Goal: Task Accomplishment & Management: Manage account settings

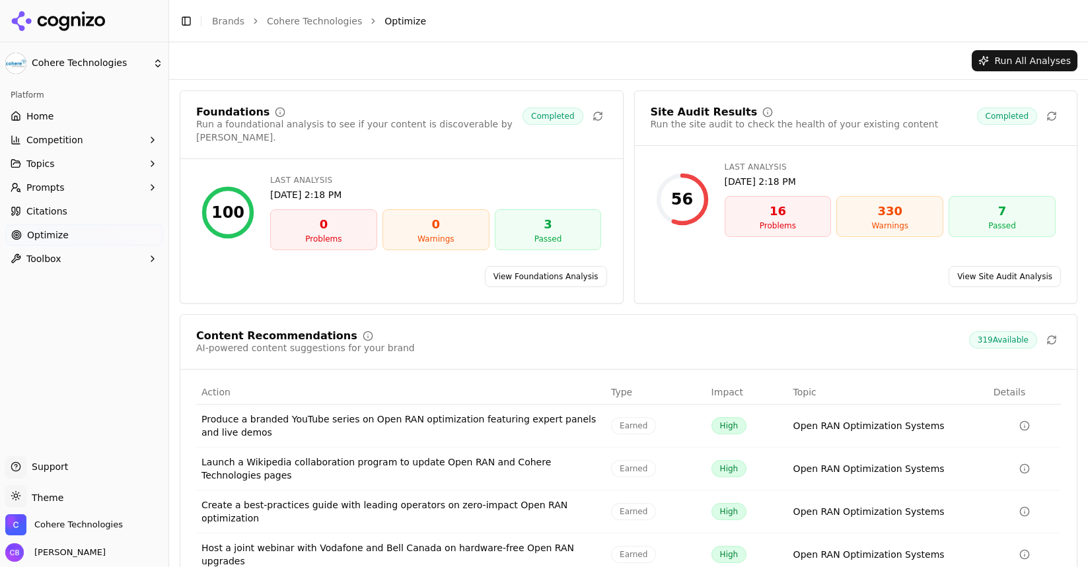
click at [72, 553] on span "[PERSON_NAME]" at bounding box center [67, 553] width 77 height 12
click at [122, 557] on div "[PERSON_NAME]" at bounding box center [84, 553] width 158 height 18
click at [67, 522] on span "Cohere Technologies" at bounding box center [78, 525] width 89 height 12
click at [134, 544] on div "[PERSON_NAME]" at bounding box center [84, 553] width 158 height 18
click at [48, 462] on span "Support" at bounding box center [47, 466] width 42 height 13
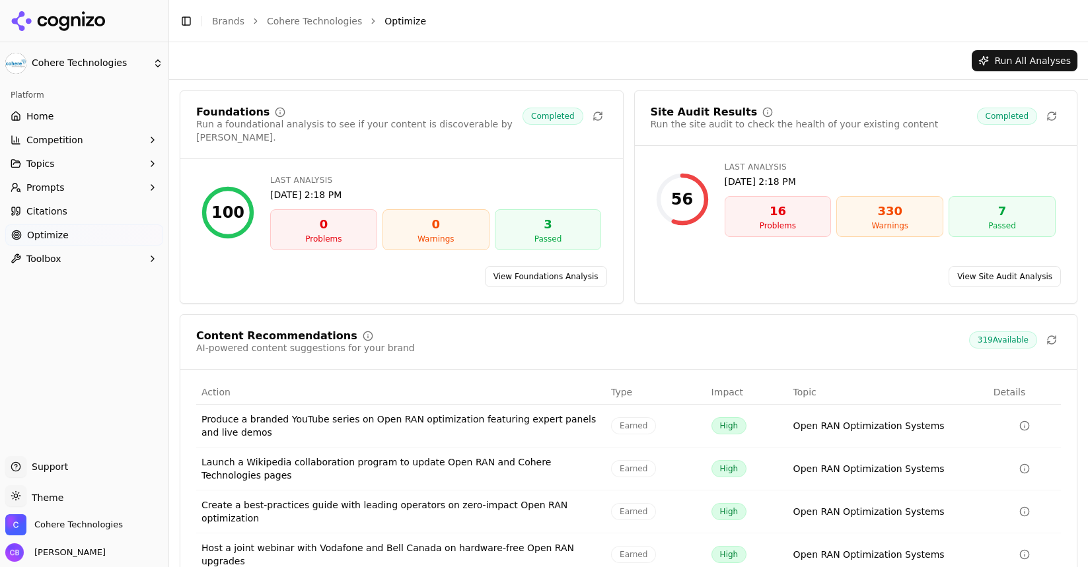
click at [65, 468] on span "Support" at bounding box center [47, 466] width 42 height 13
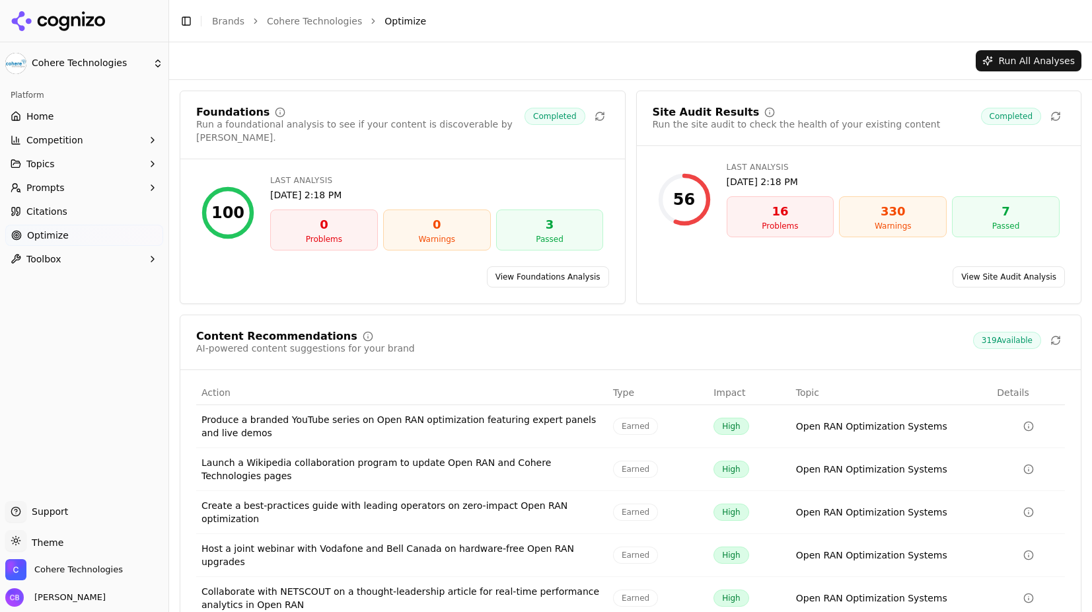
click at [68, 22] on icon at bounding box center [64, 23] width 10 height 15
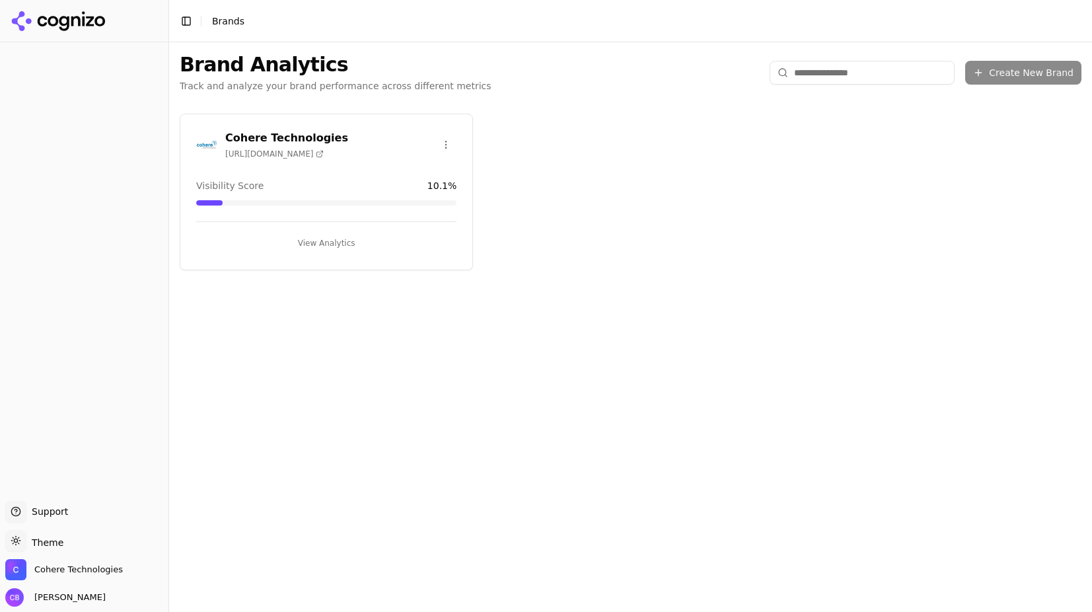
click at [264, 151] on span "https://cohere-tech.com" at bounding box center [274, 154] width 98 height 11
click at [335, 241] on button "View Analytics" at bounding box center [326, 243] width 260 height 21
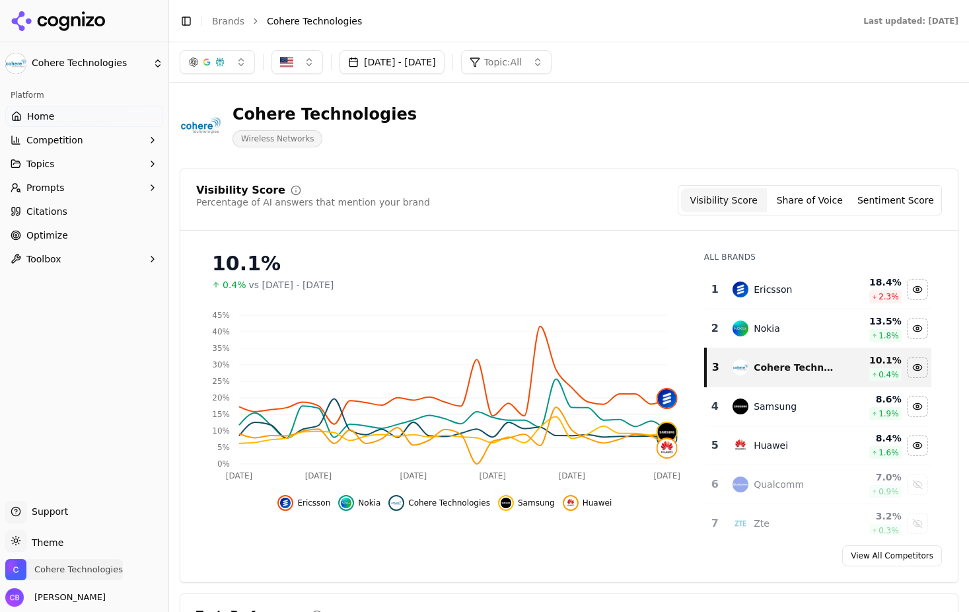
click at [68, 567] on span "Cohere Technologies" at bounding box center [78, 569] width 89 height 12
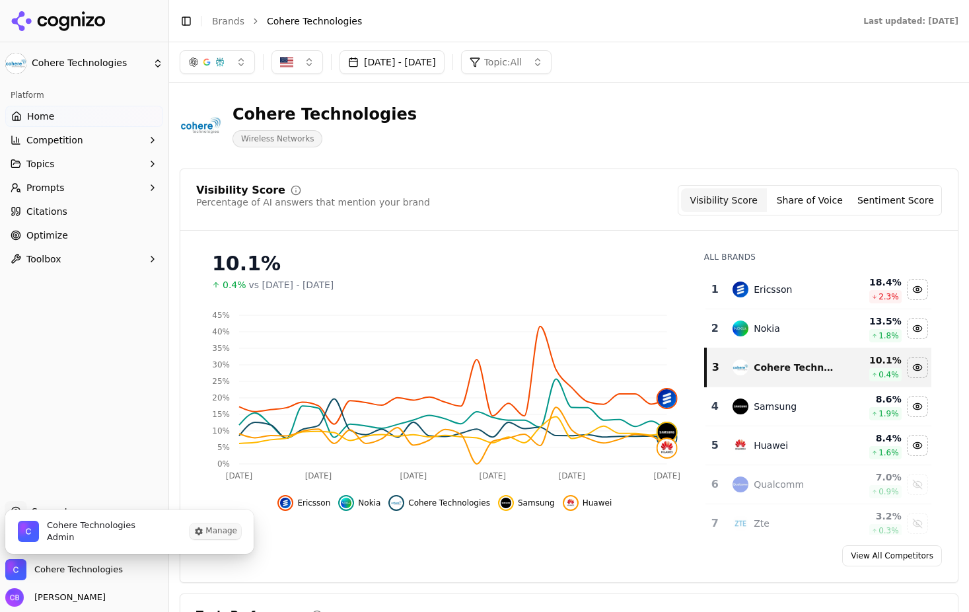
click at [199, 530] on icon "Cohere Technologies is active" at bounding box center [199, 531] width 7 height 8
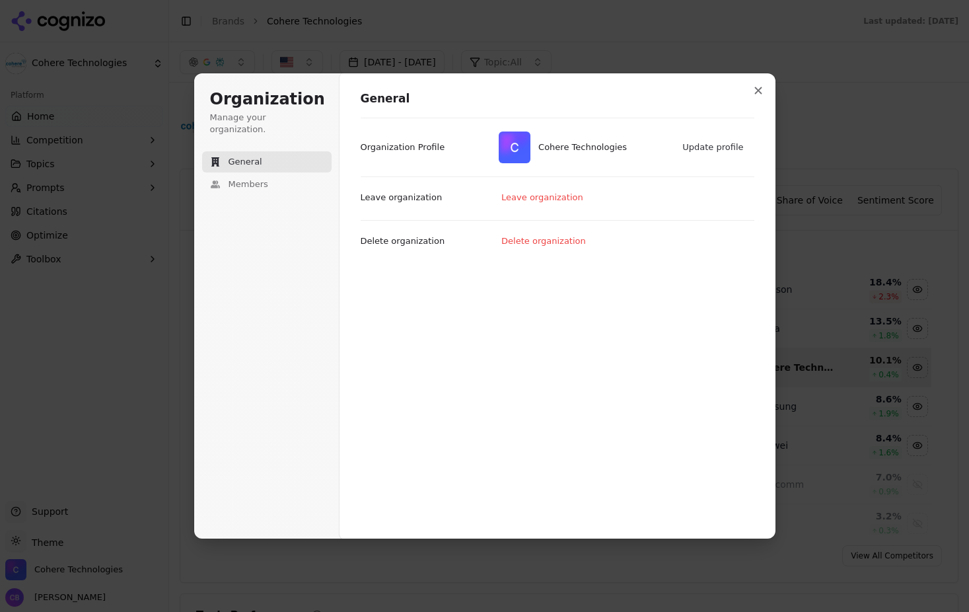
click at [556, 149] on span "Cohere Technologies" at bounding box center [582, 147] width 89 height 12
click at [509, 151] on img at bounding box center [515, 147] width 32 height 32
click at [726, 149] on button "Update profile" at bounding box center [713, 147] width 75 height 20
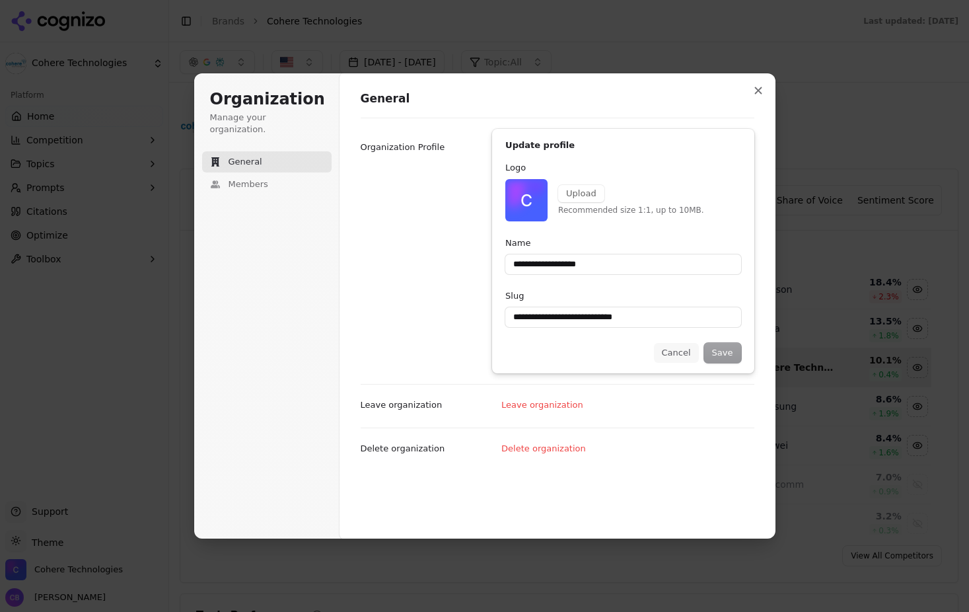
type input "**********"
click at [683, 356] on button "Cancel" at bounding box center [676, 353] width 45 height 20
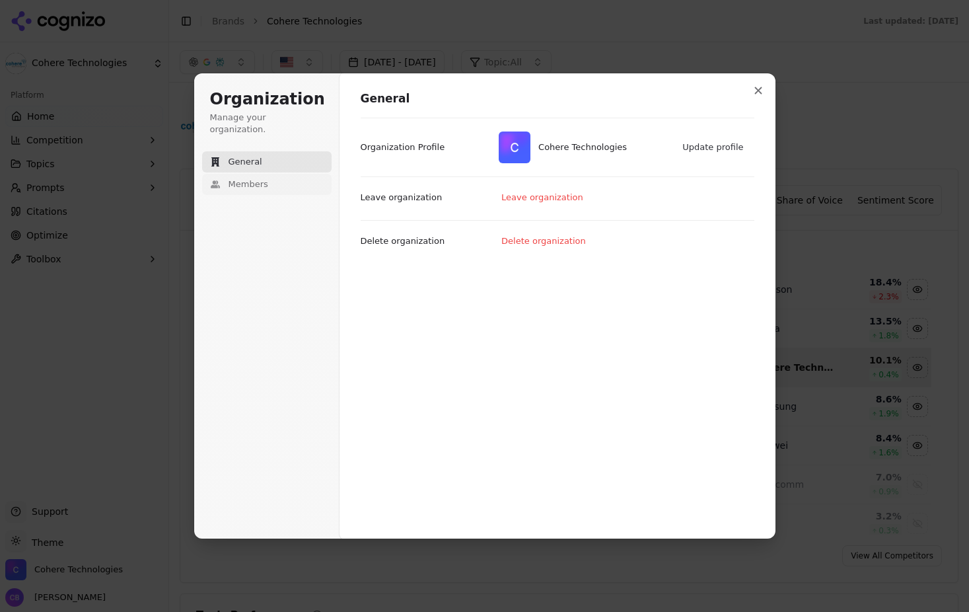
click at [249, 178] on span "Members" at bounding box center [249, 184] width 40 height 12
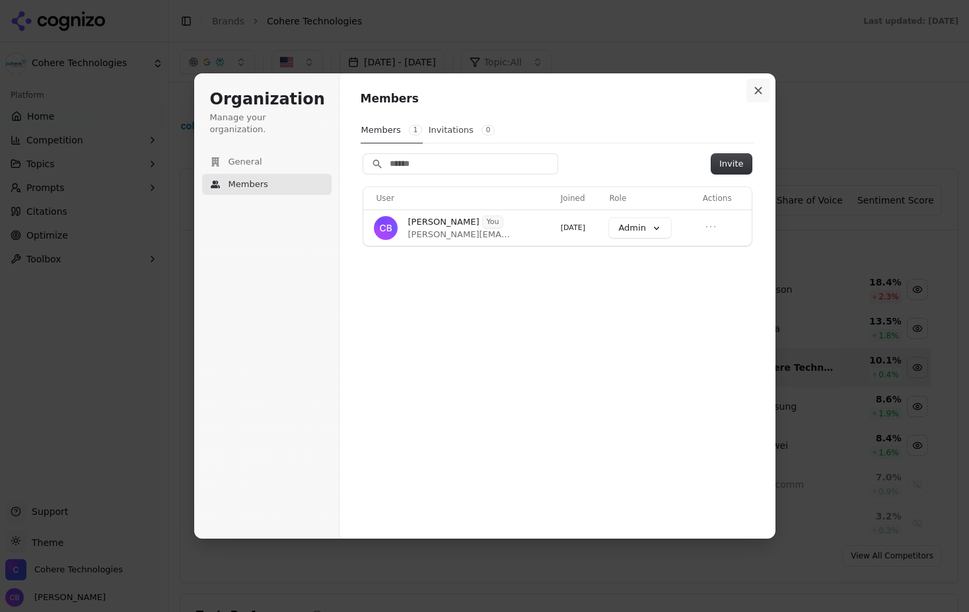
click at [761, 90] on icon "Close modal" at bounding box center [758, 91] width 8 height 8
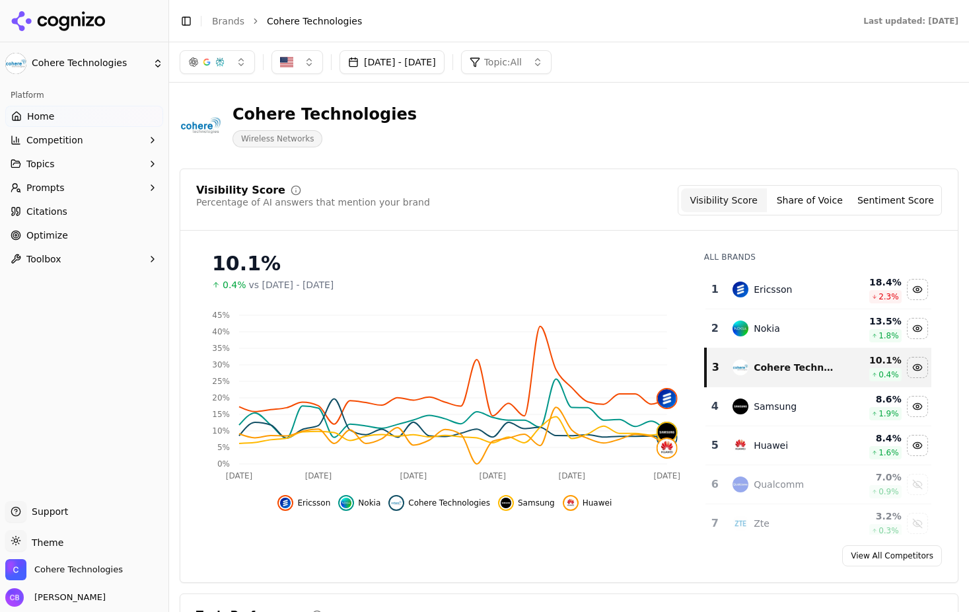
click at [76, 567] on span "[PERSON_NAME]" at bounding box center [67, 597] width 77 height 12
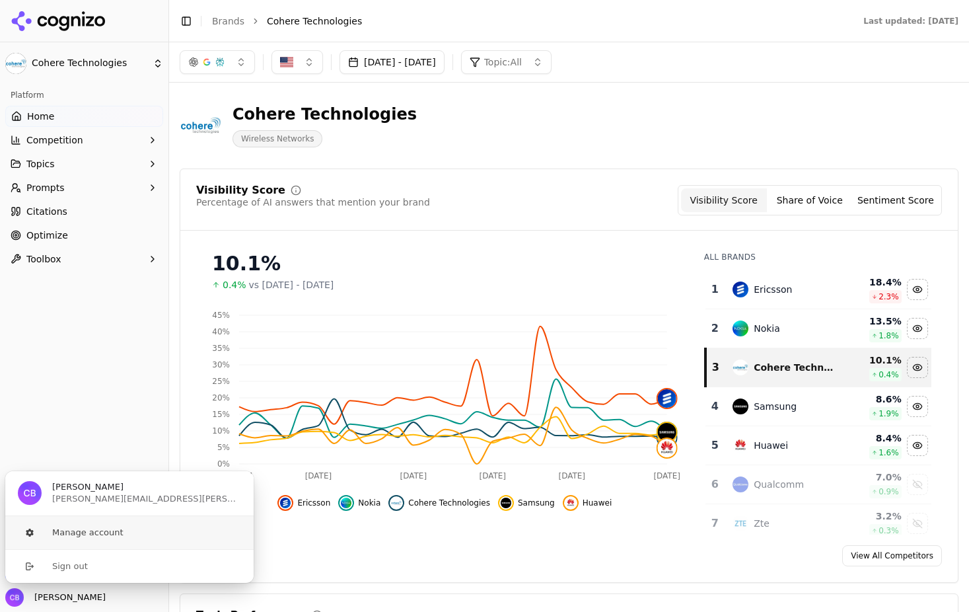
click at [102, 536] on button "Manage account" at bounding box center [130, 532] width 250 height 33
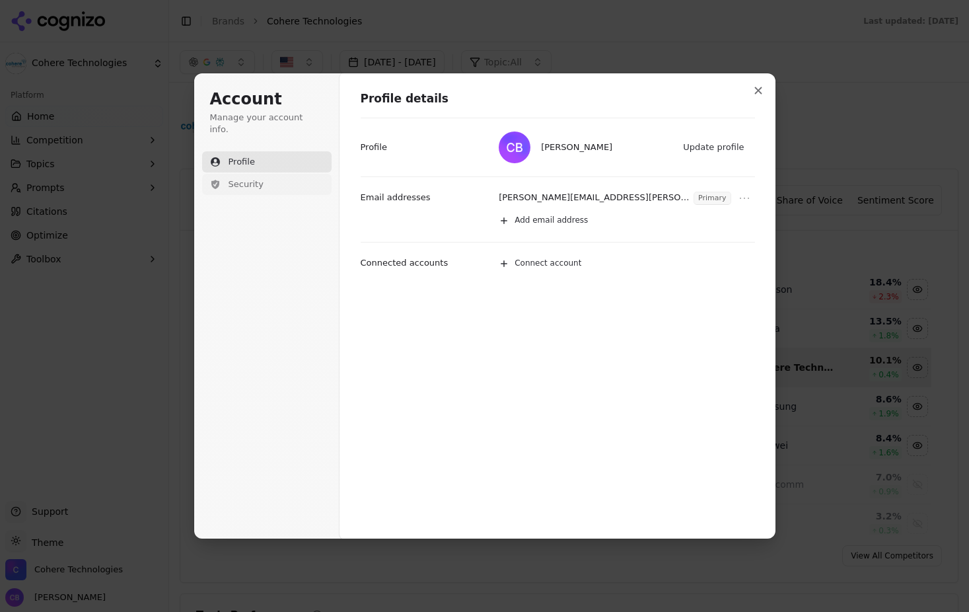
click at [277, 174] on button "Security" at bounding box center [266, 184] width 129 height 21
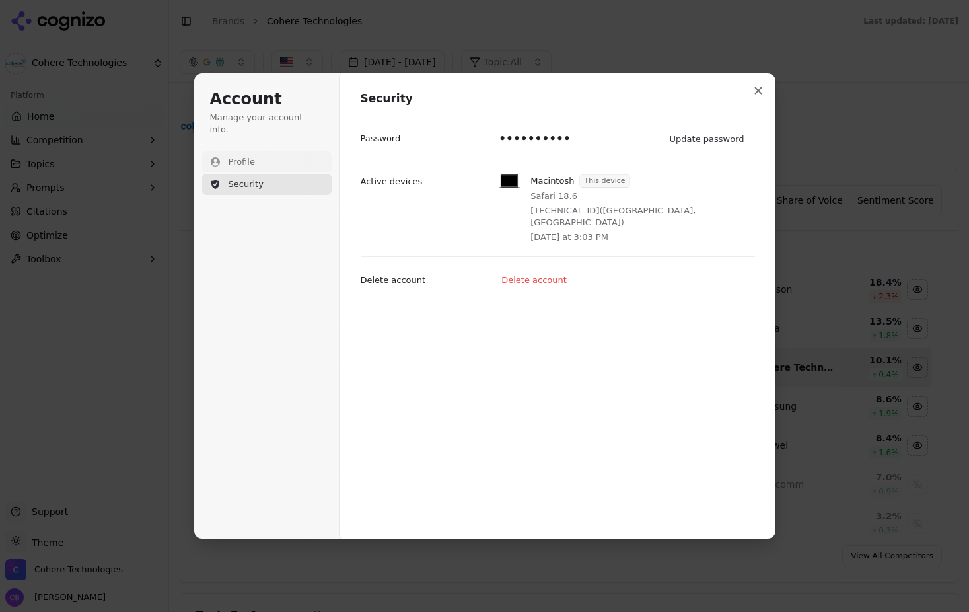
click at [260, 154] on button "Profile" at bounding box center [266, 161] width 129 height 21
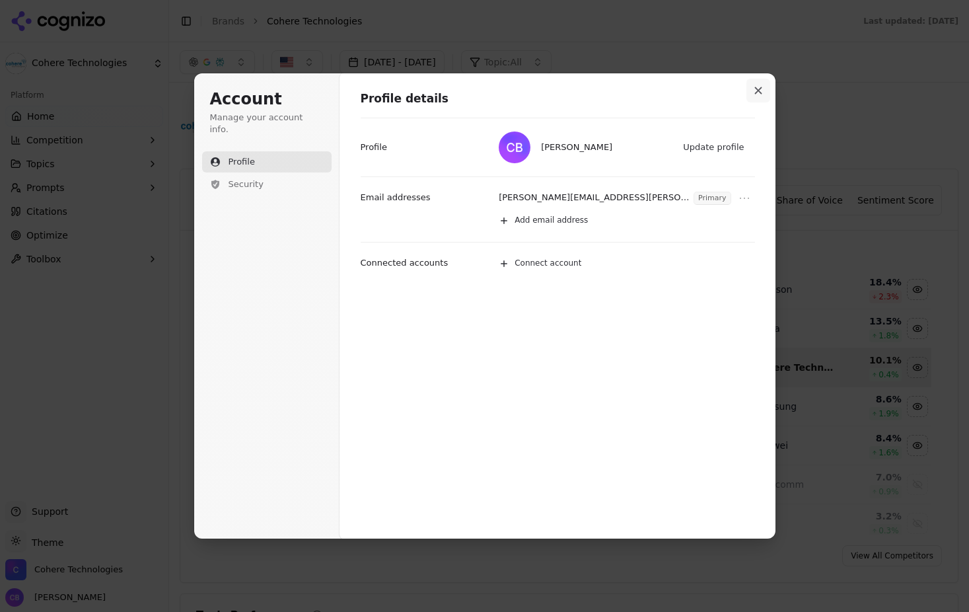
click at [764, 89] on button "Close modal" at bounding box center [758, 91] width 24 height 24
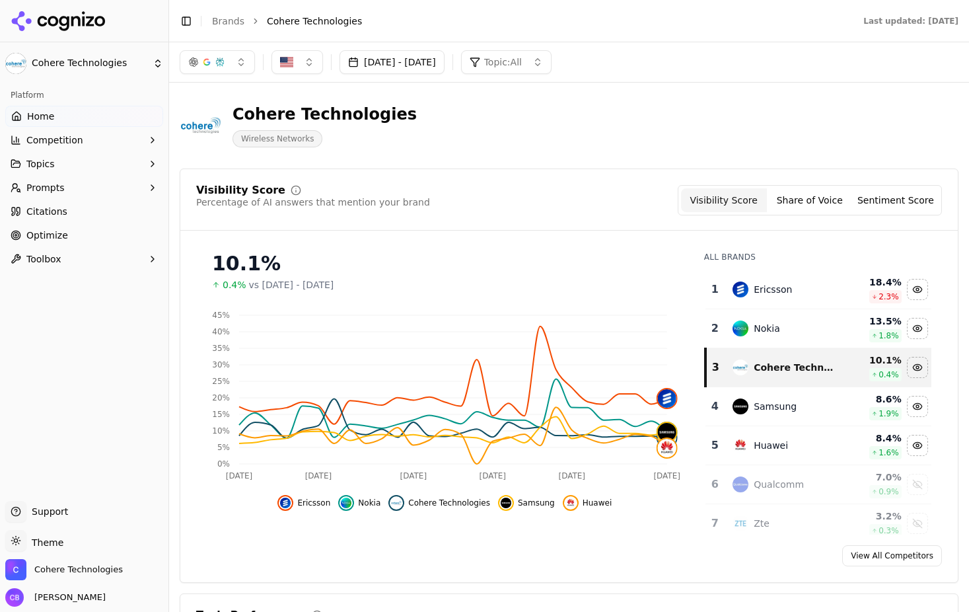
click at [50, 231] on span "Optimize" at bounding box center [47, 235] width 42 height 13
